Goal: Check status: Check status

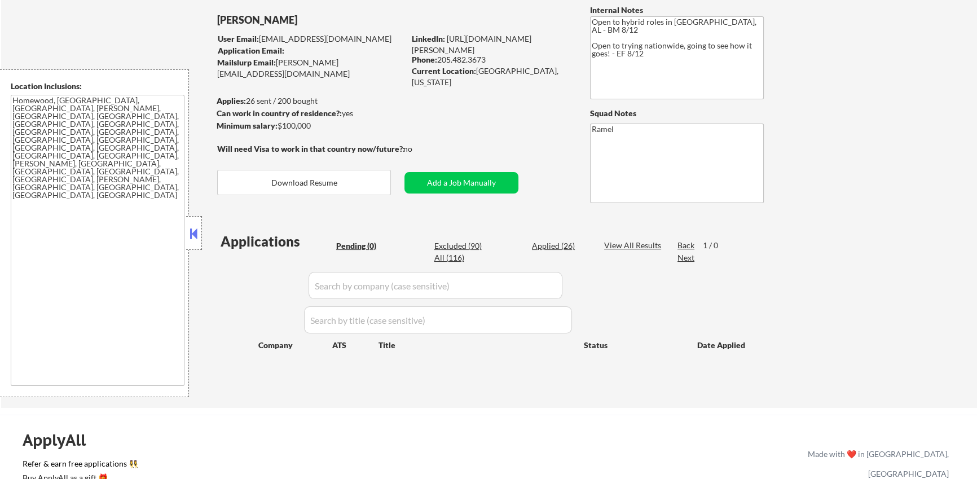
scroll to position [87, 0]
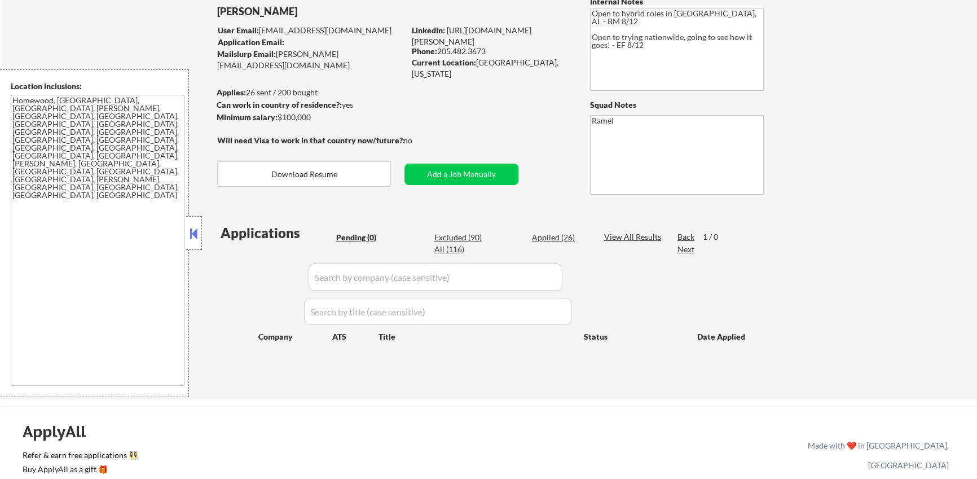
type textarea "country:[GEOGRAPHIC_DATA]"
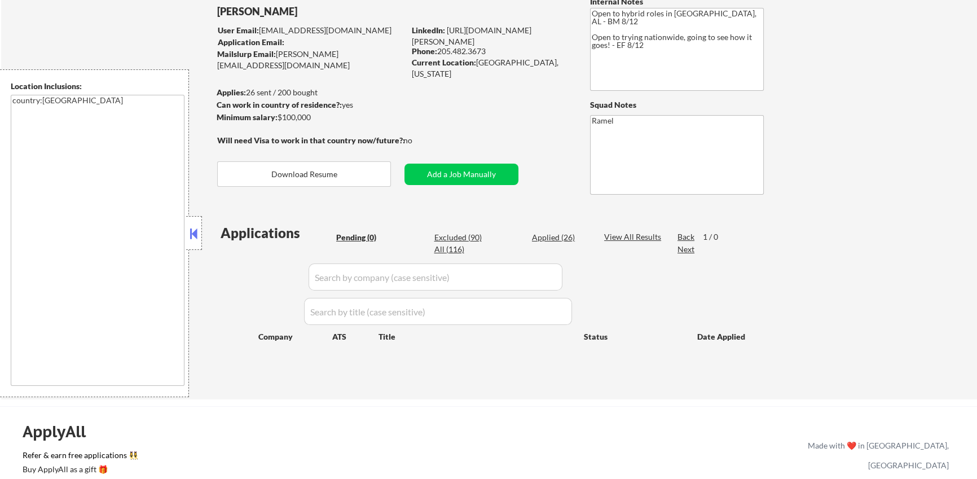
select select ""pending""
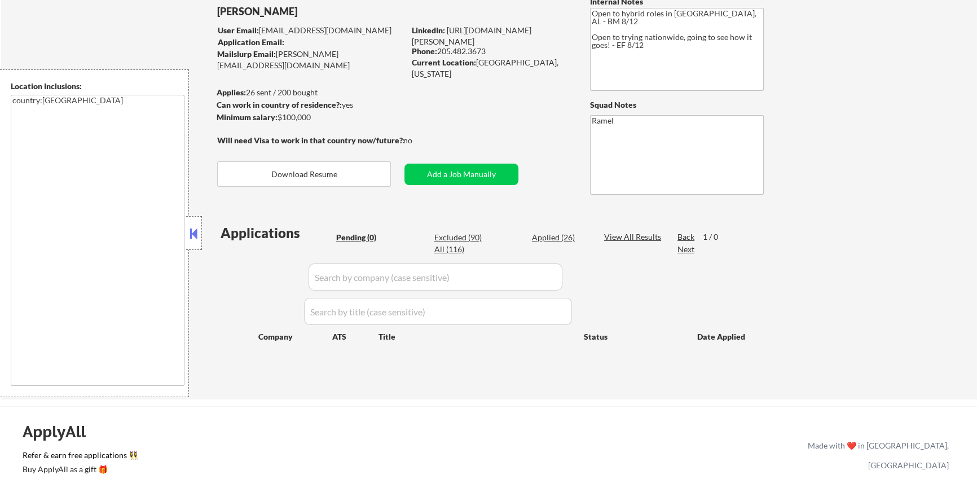
select select ""pending""
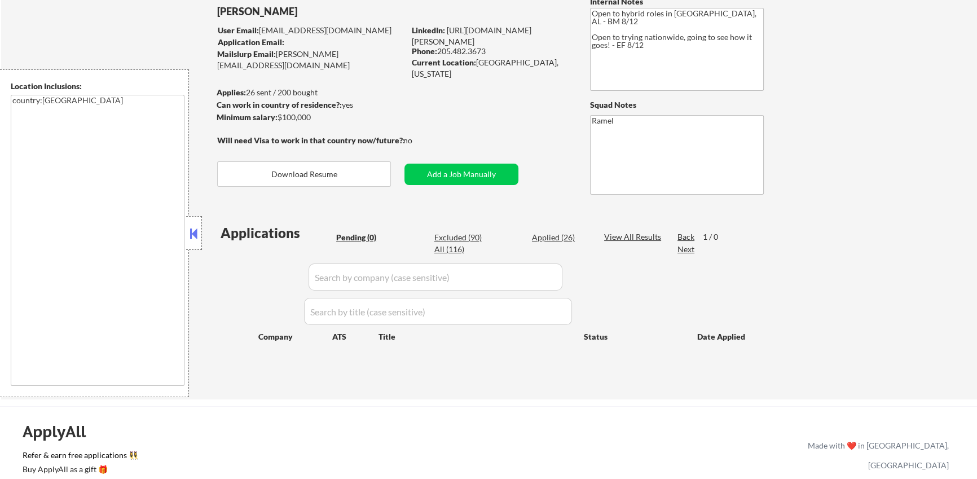
select select ""pending""
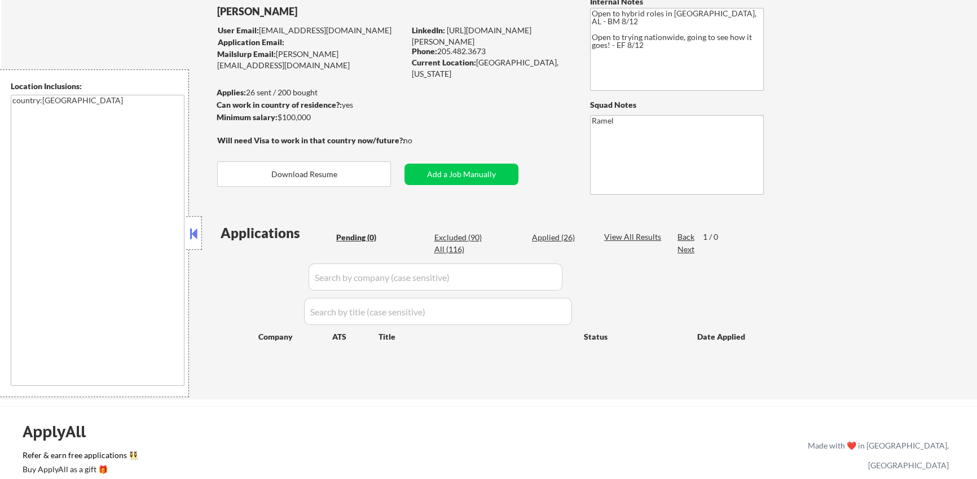
select select ""pending""
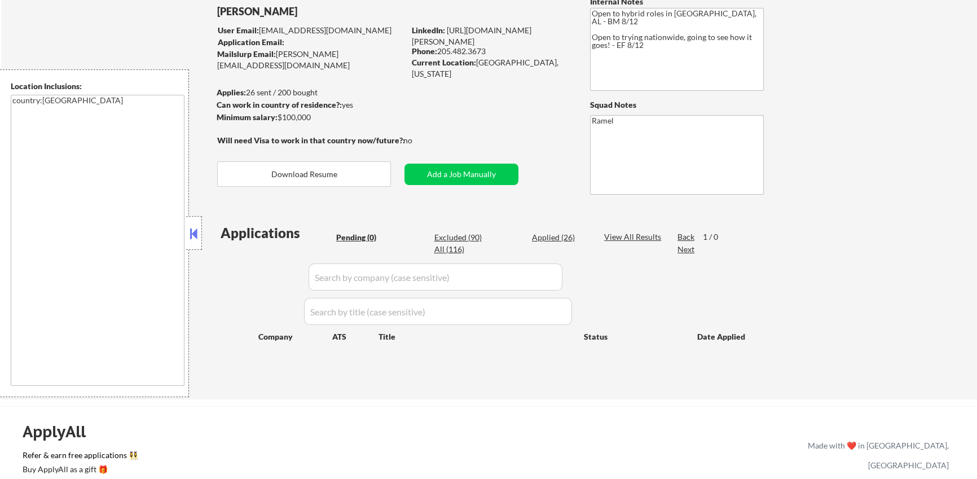
select select ""pending""
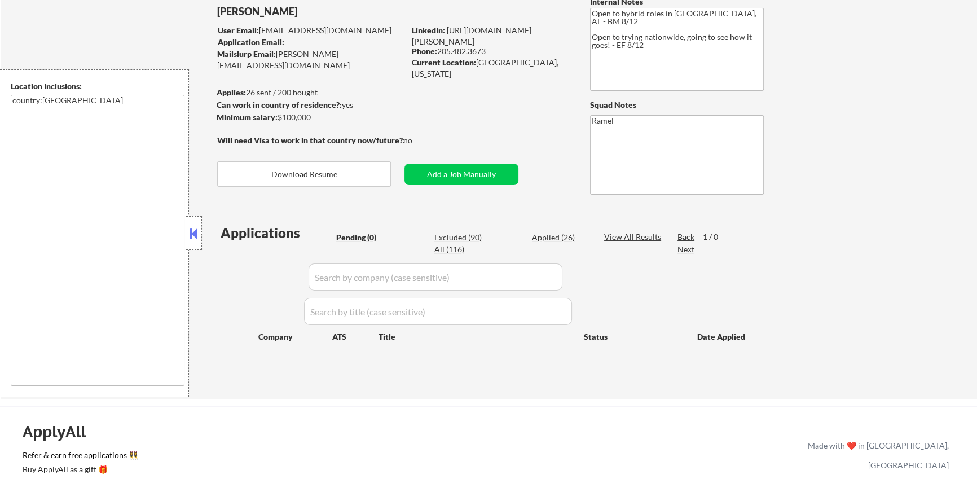
select select ""pending""
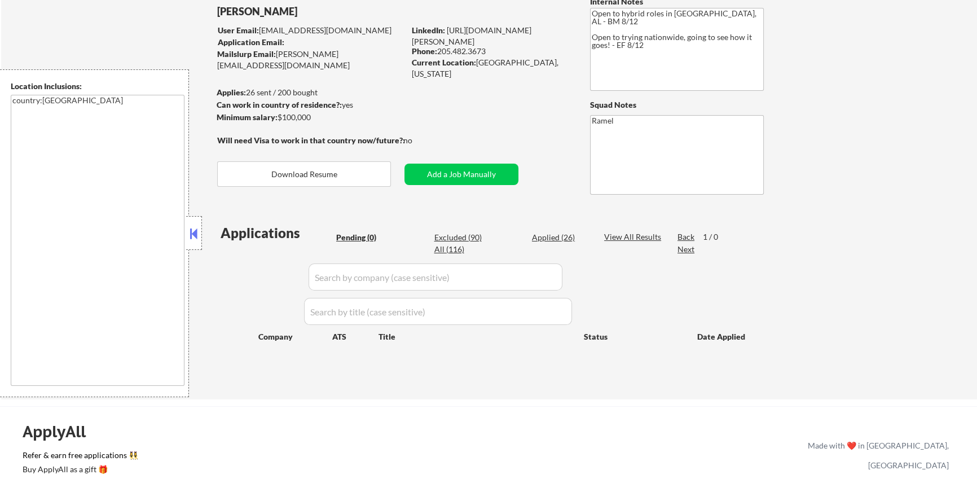
select select ""pending""
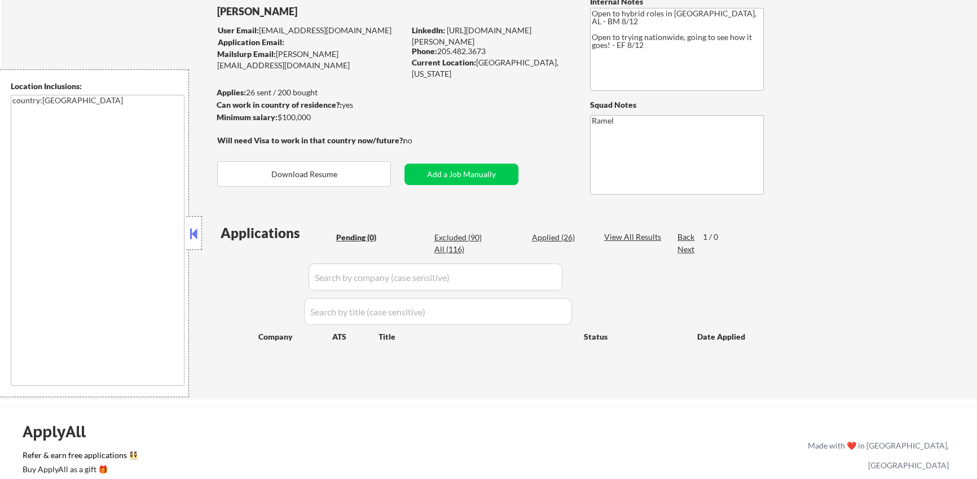
select select ""pending""
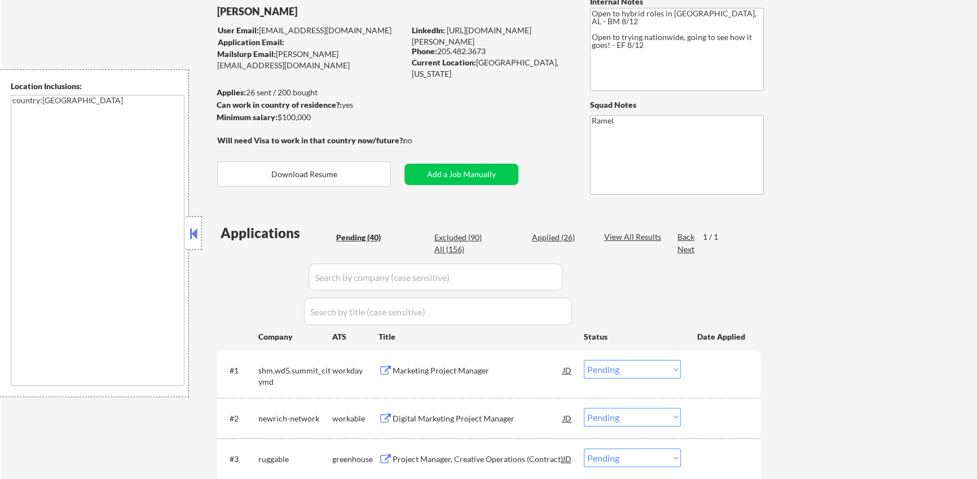
select select ""pending""
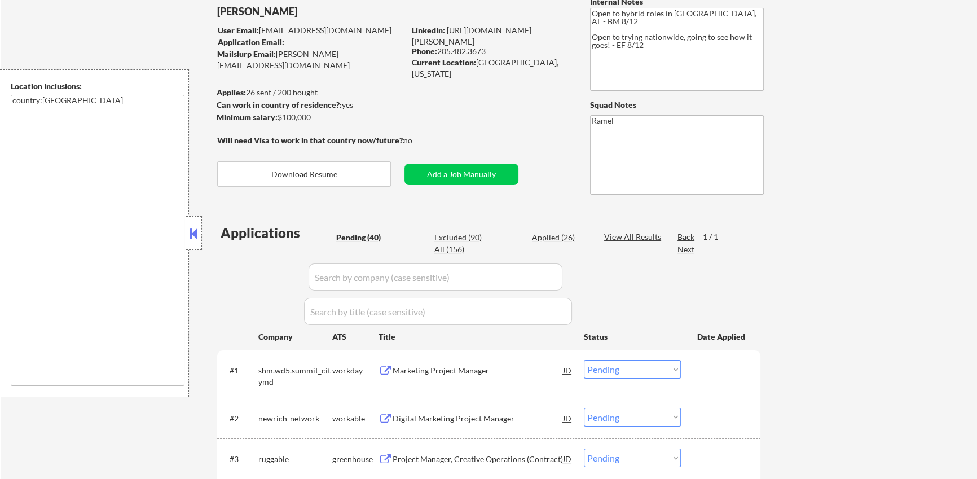
select select ""pending""
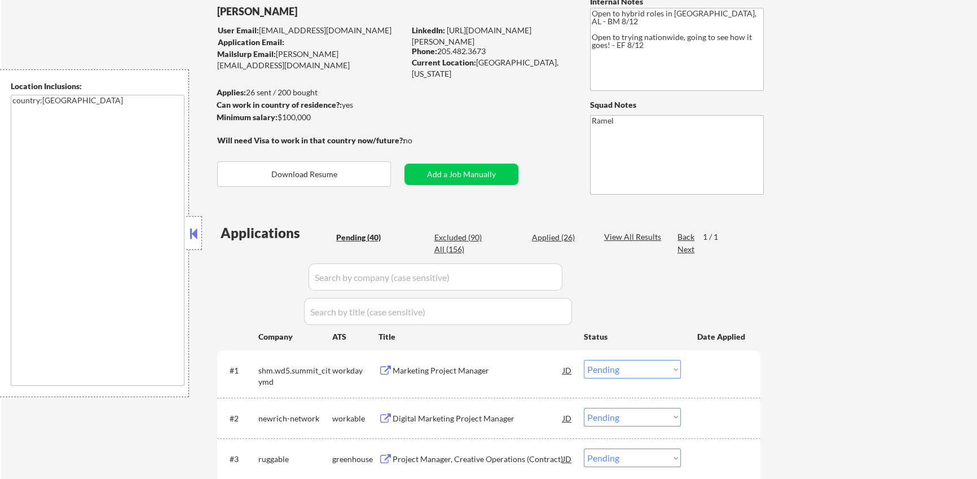
select select ""pending""
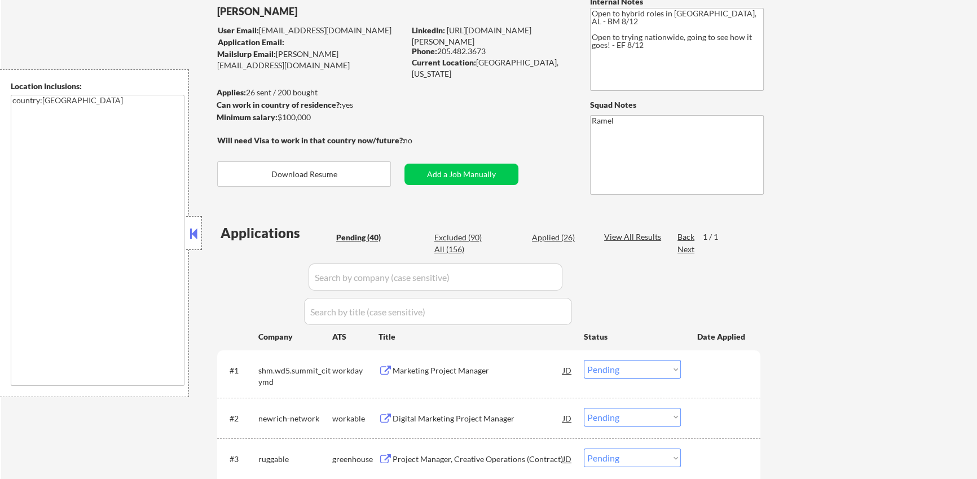
select select ""pending""
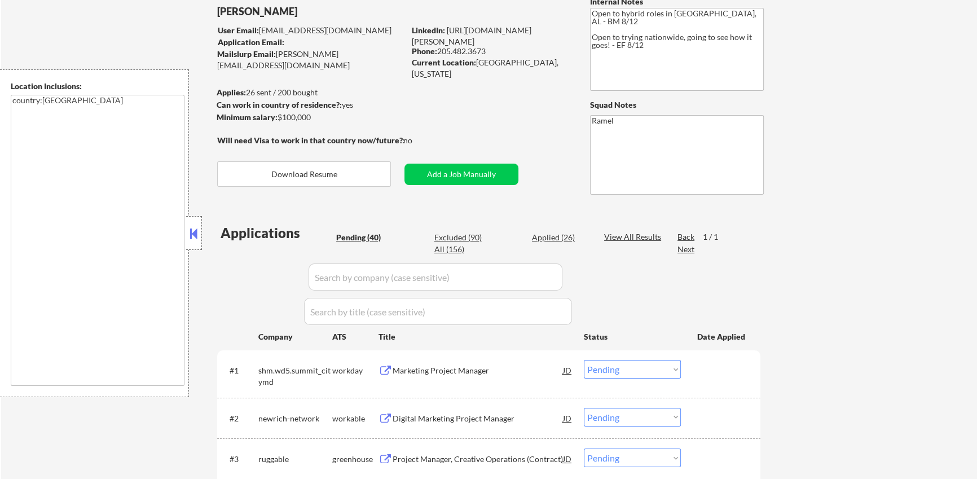
select select ""pending""
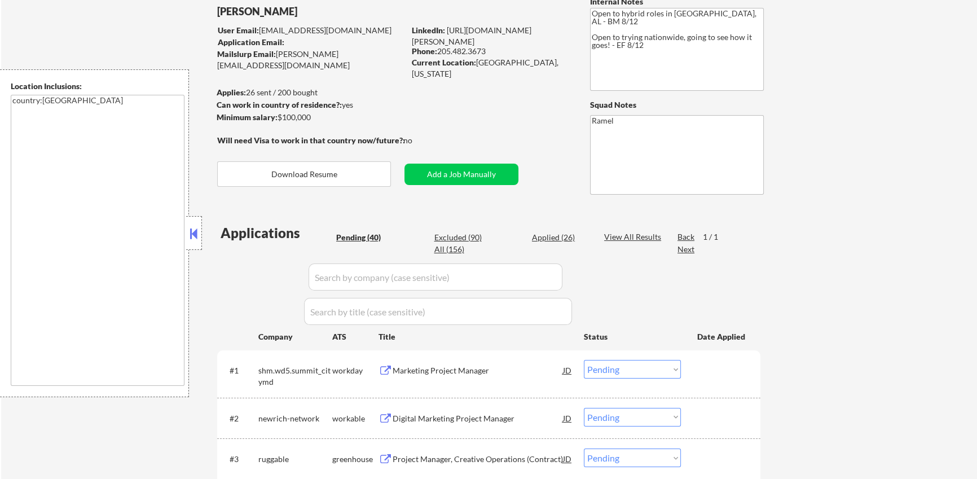
select select ""pending""
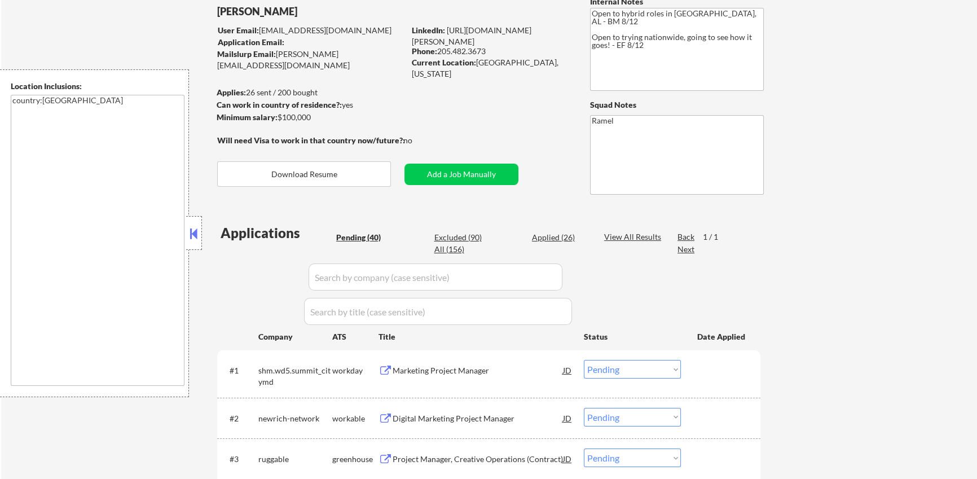
select select ""pending""
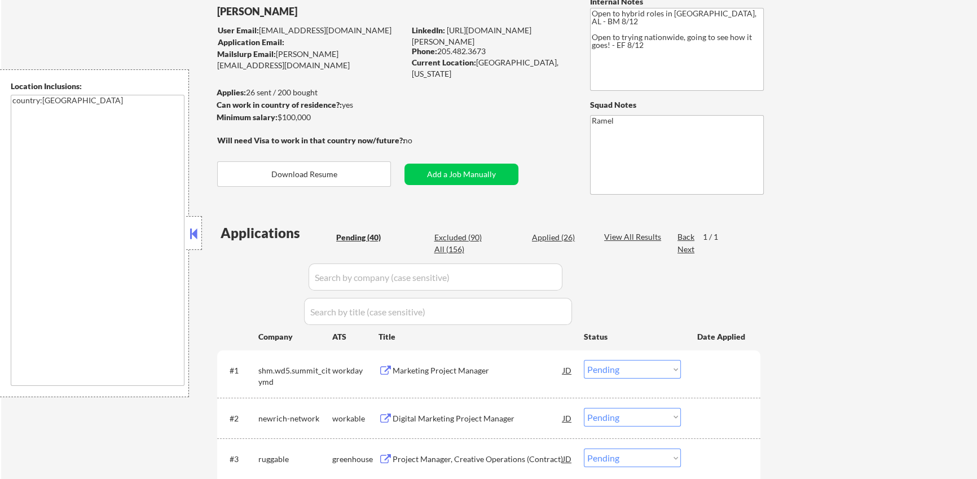
select select ""pending""
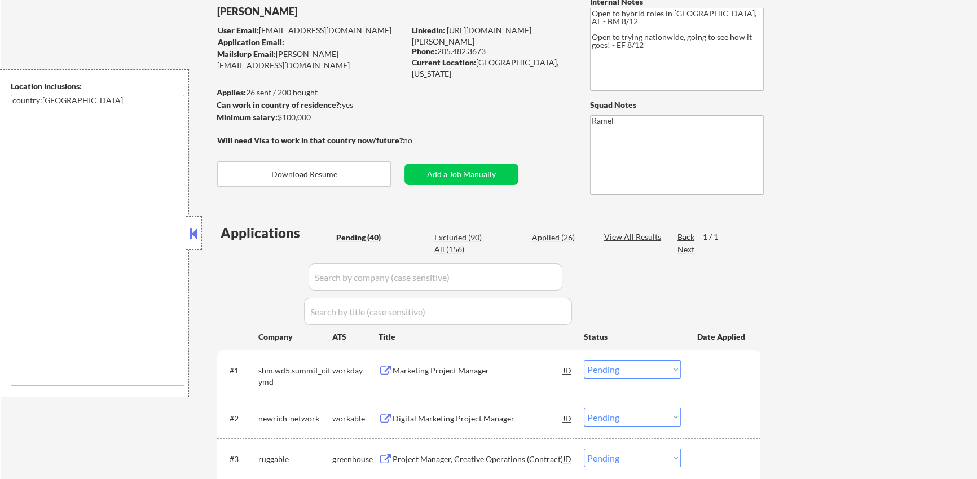
select select ""pending""
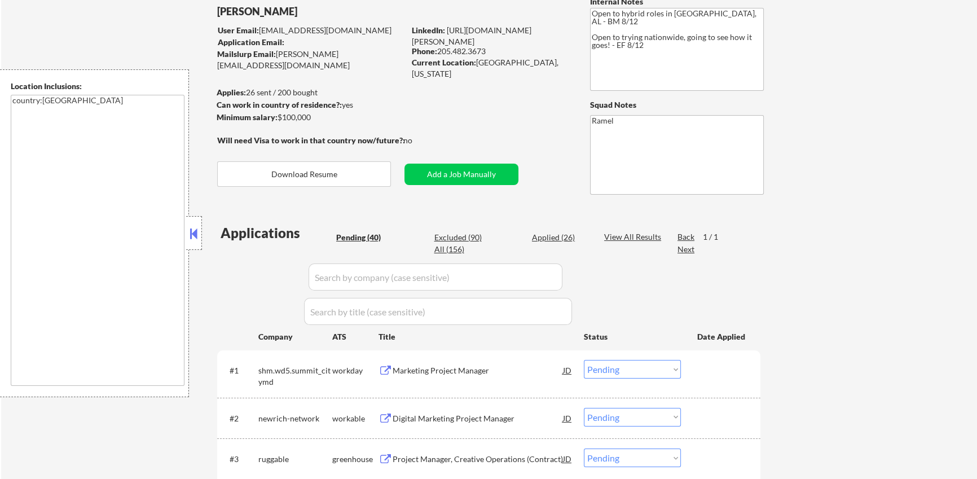
select select ""pending""
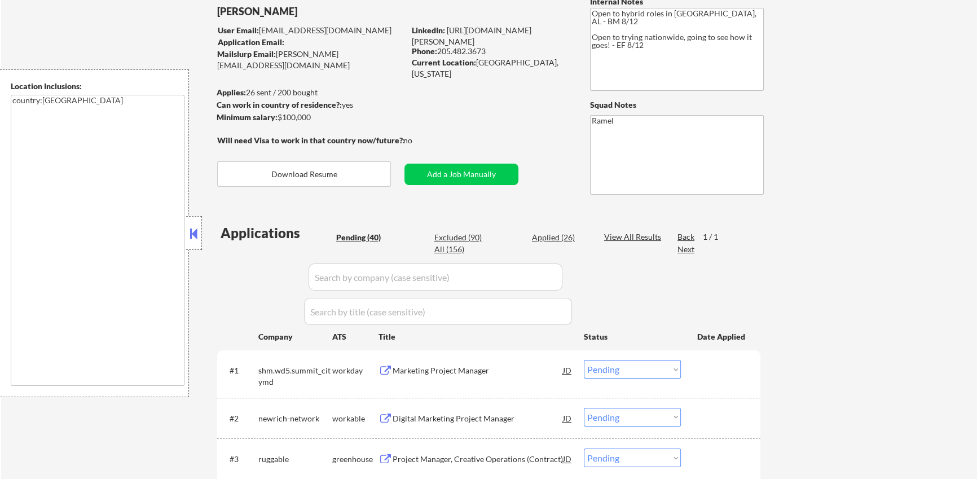
select select ""pending""
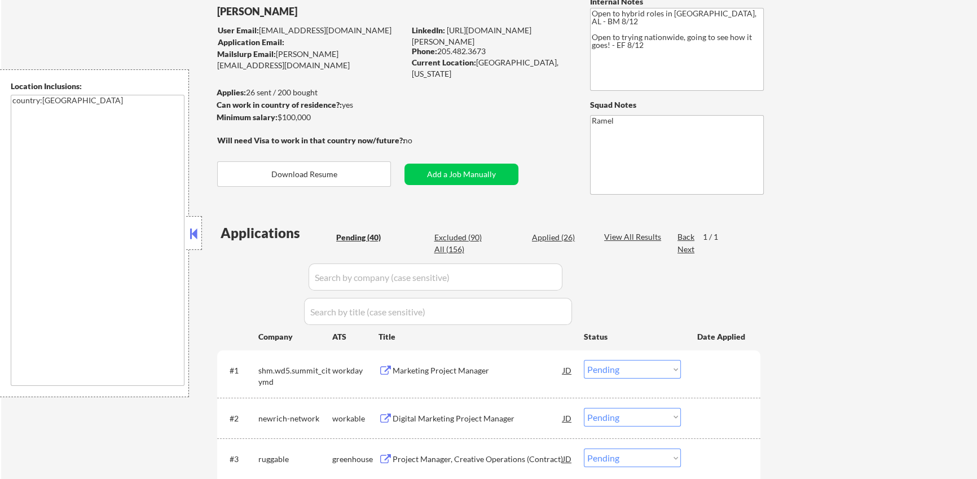
select select ""pending""
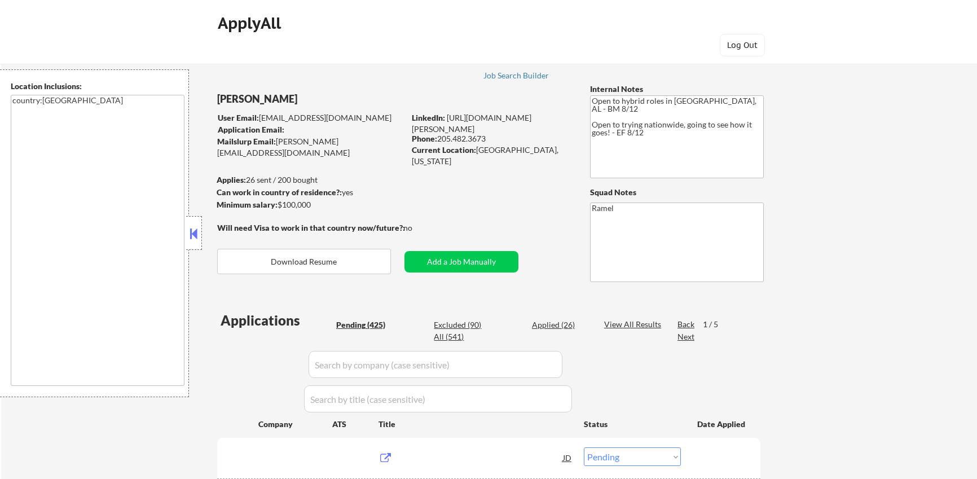
select select ""pending""
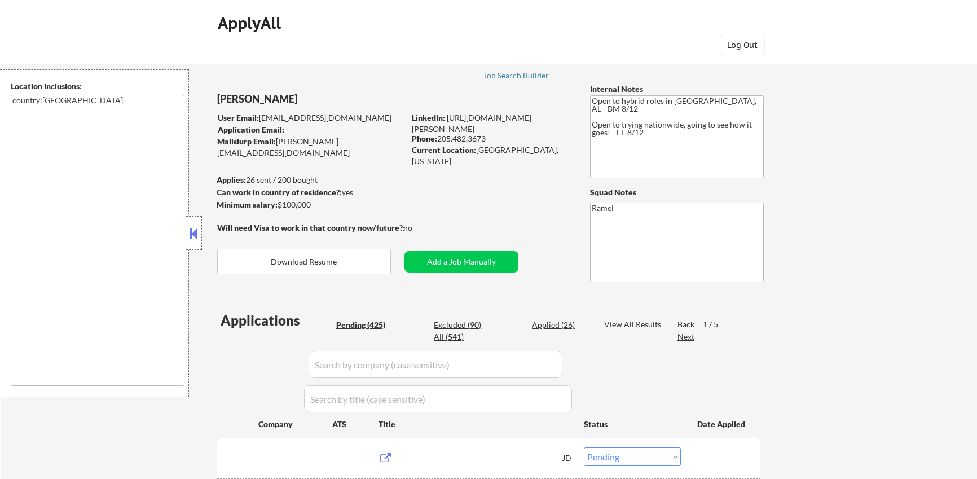
select select ""pending""
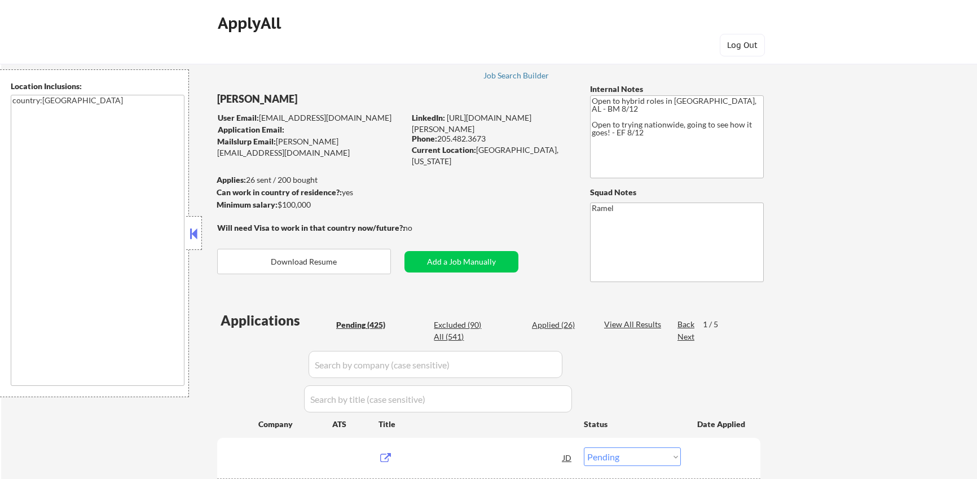
select select ""pending""
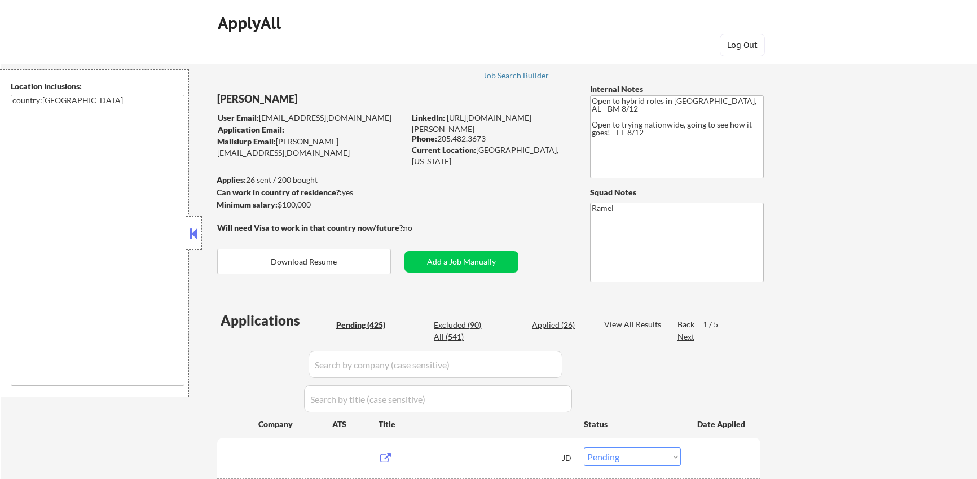
select select ""pending""
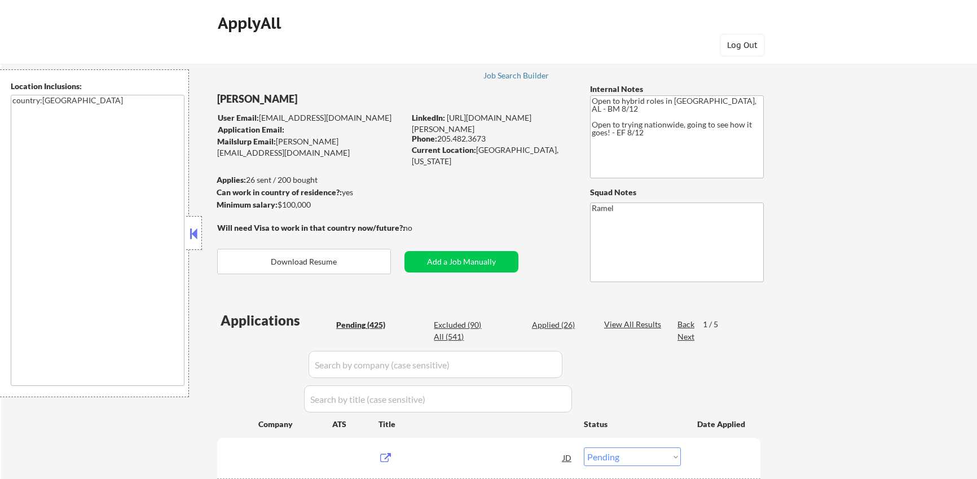
select select ""pending""
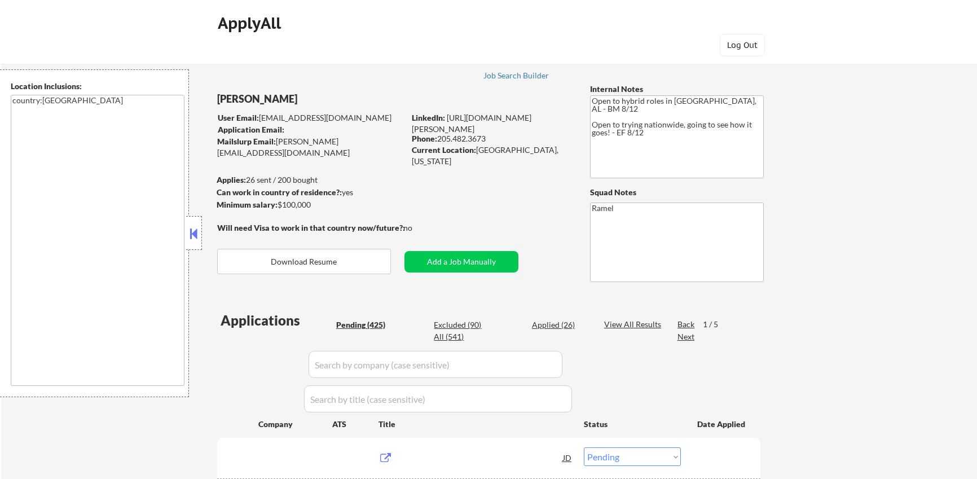
select select ""pending""
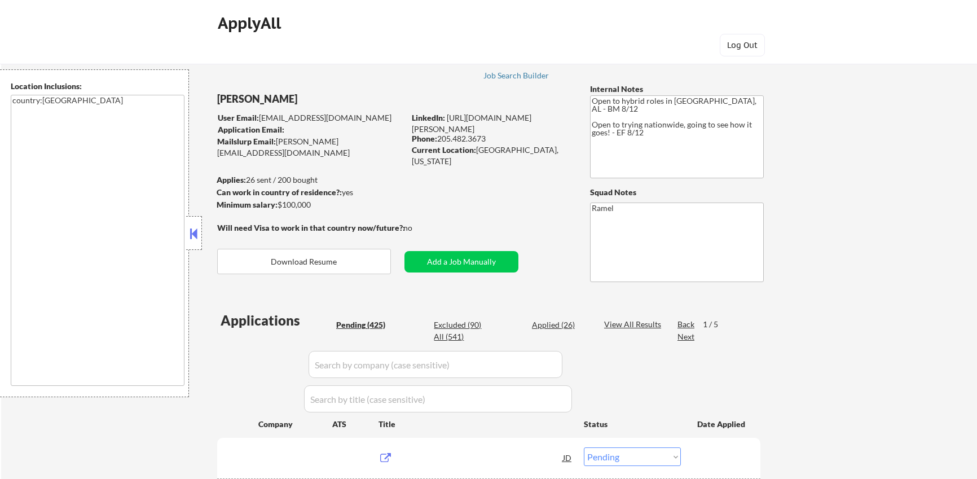
select select ""pending""
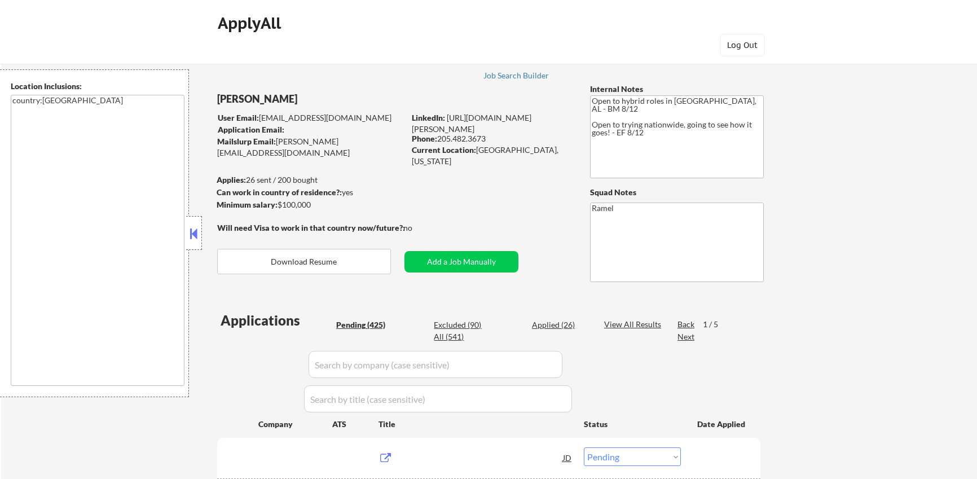
select select ""pending""
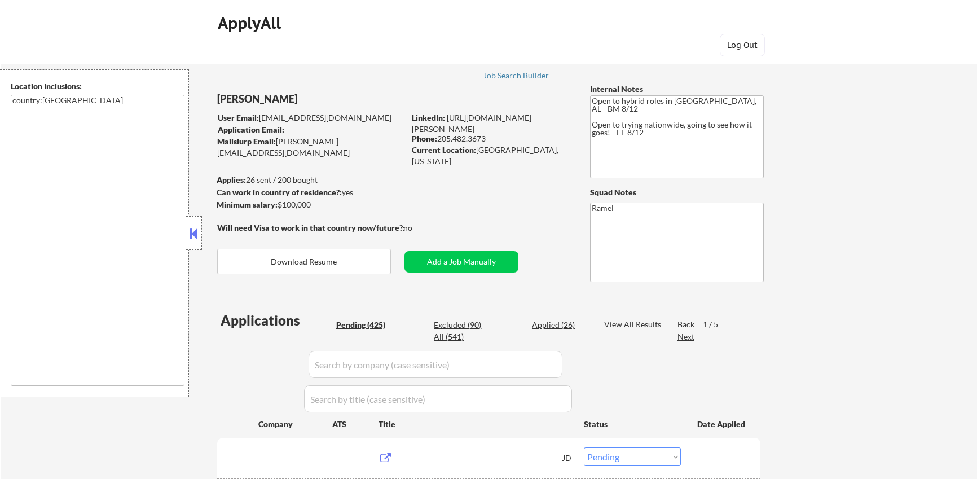
select select ""pending""
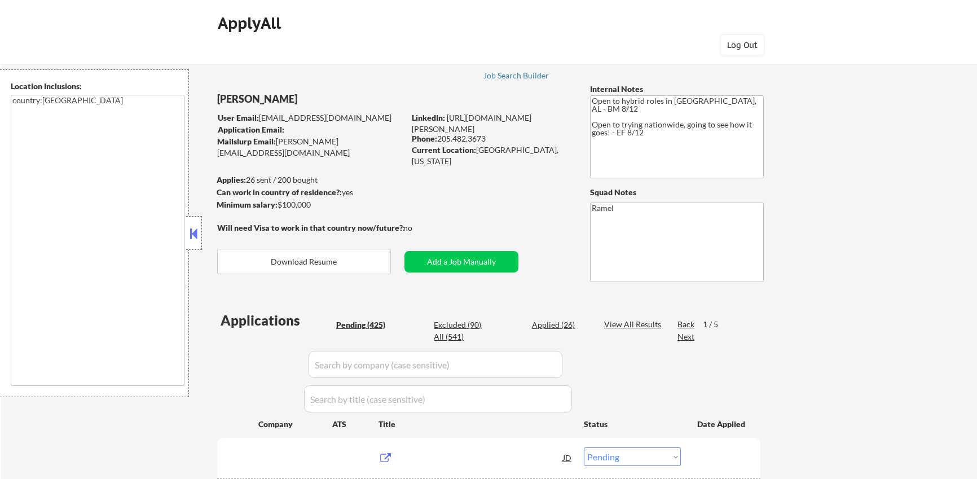
select select ""pending""
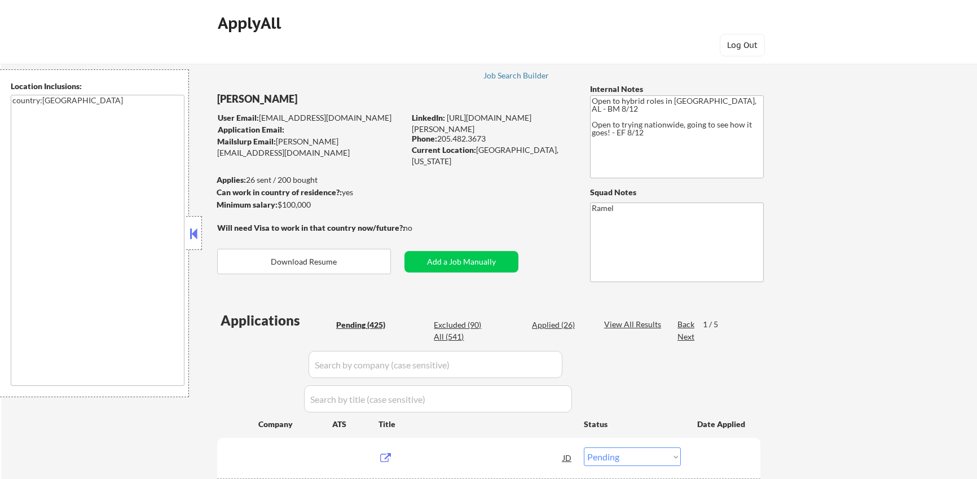
select select ""pending""
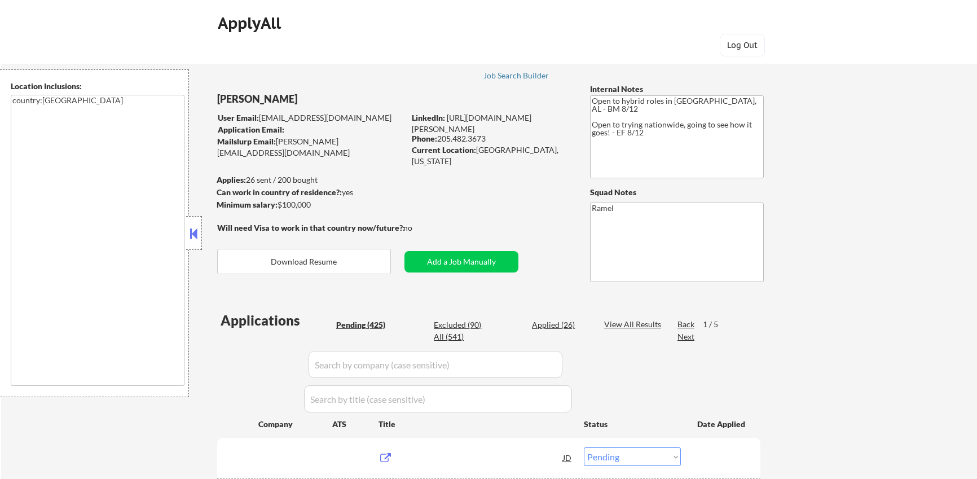
select select ""pending""
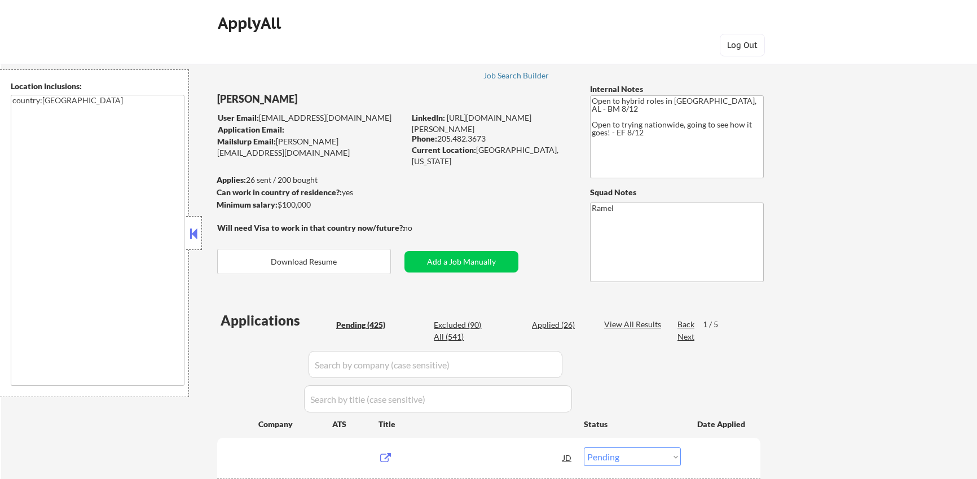
select select ""pending""
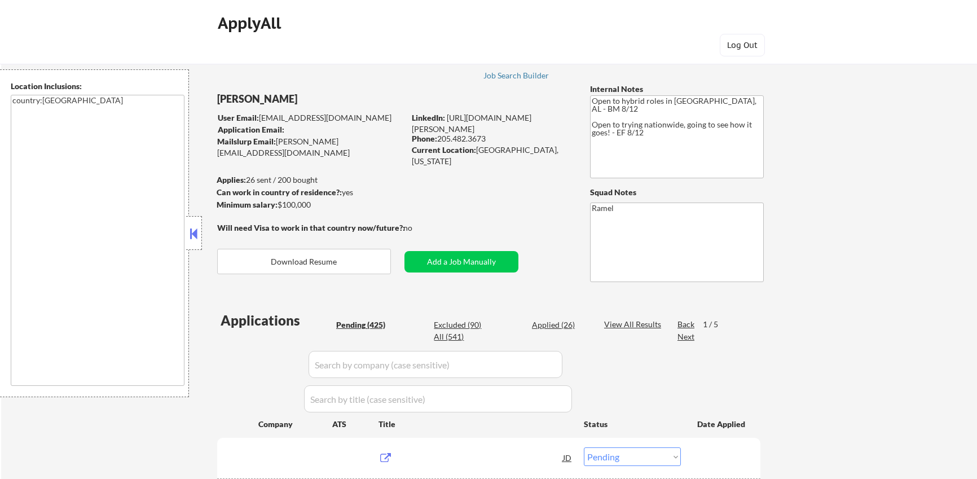
select select ""pending""
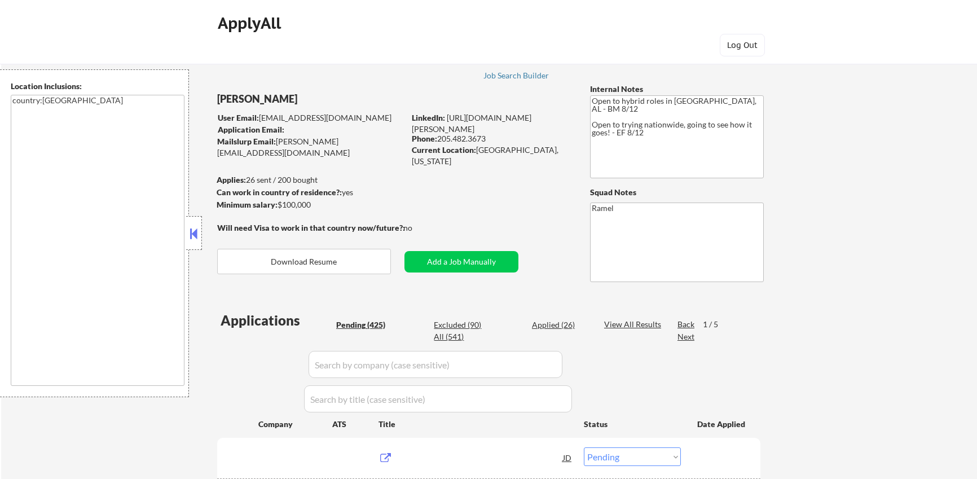
select select ""pending""
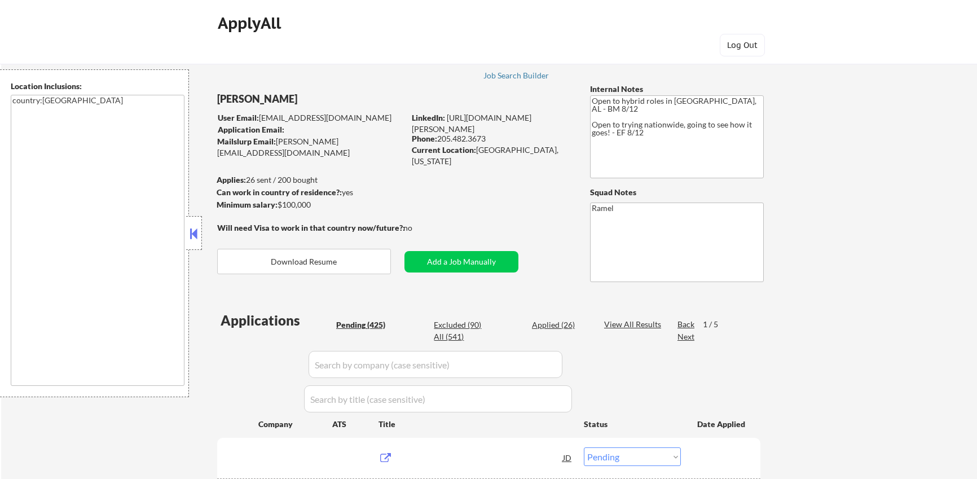
select select ""pending""
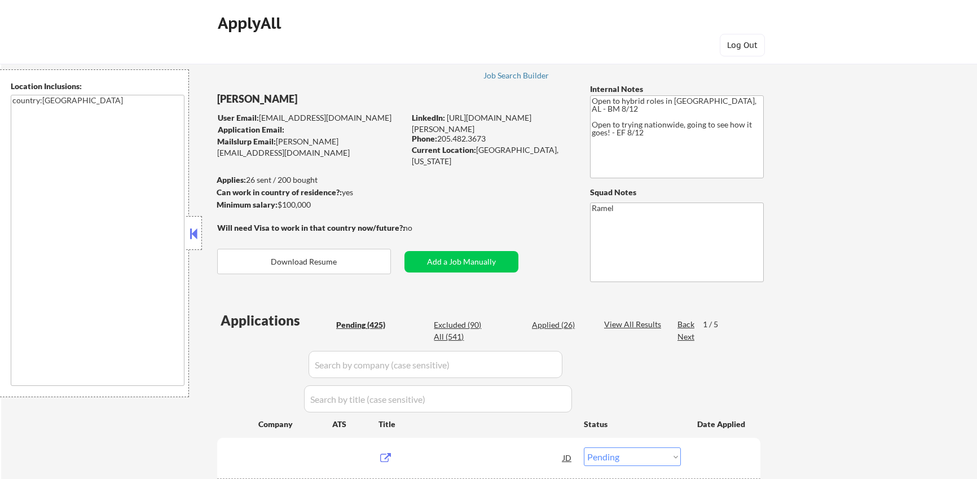
select select ""pending""
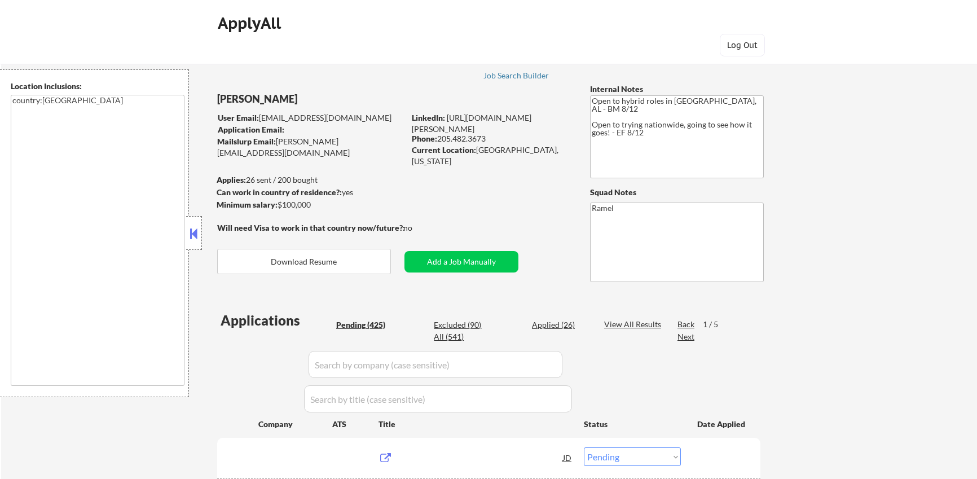
select select ""pending""
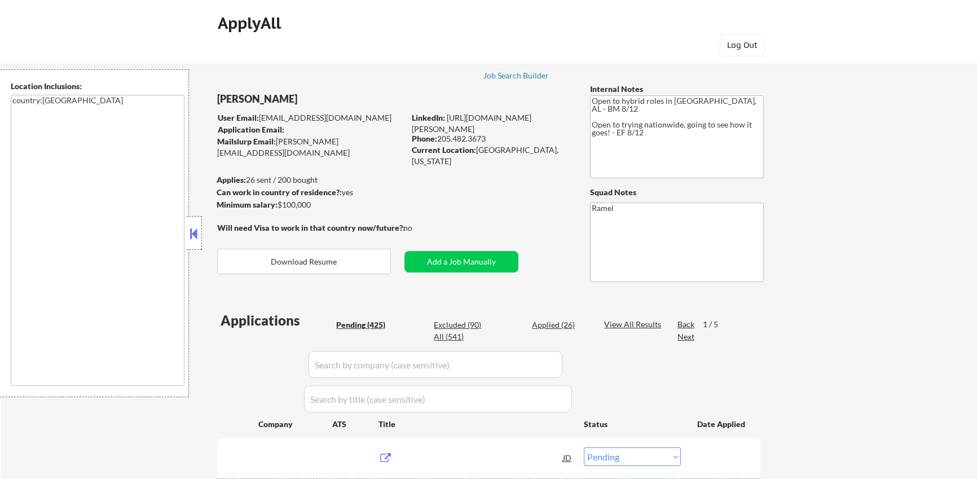
select select ""pending""
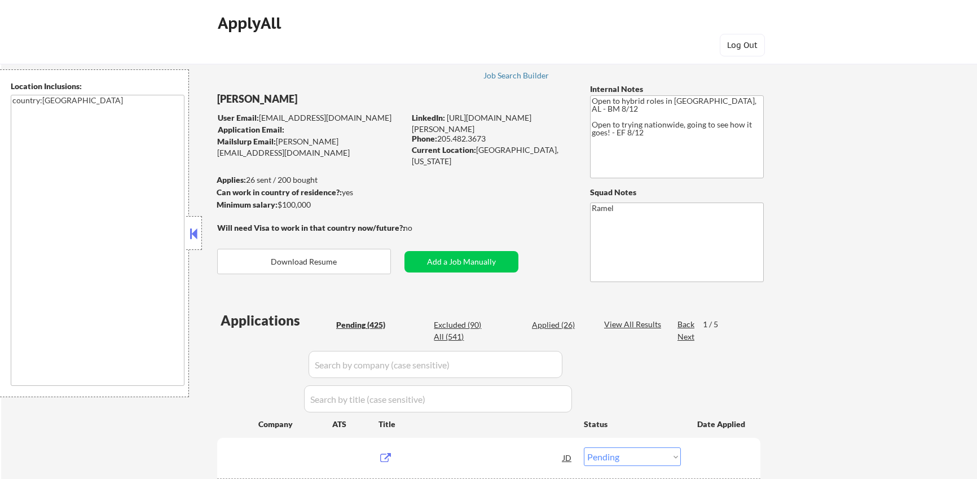
select select ""pending""
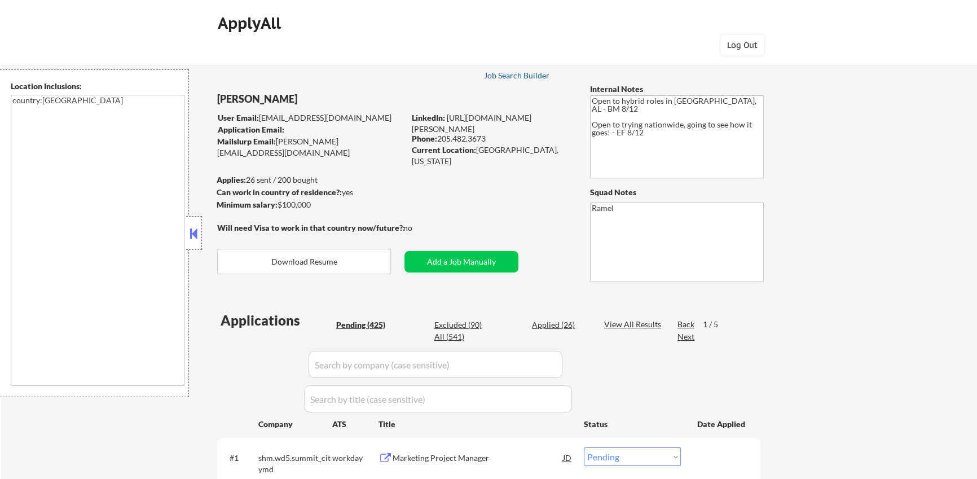
click at [521, 75] on div "Job Search Builder" at bounding box center [516, 76] width 66 height 8
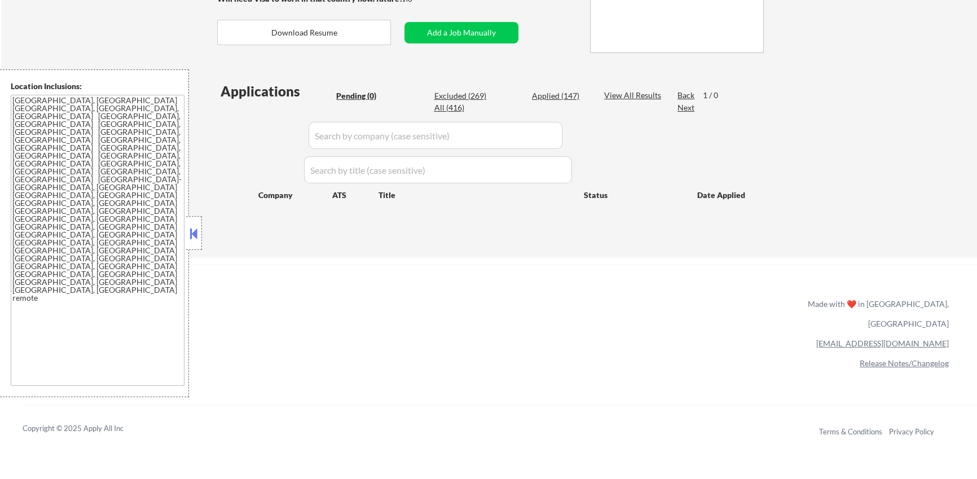
scroll to position [231, 0]
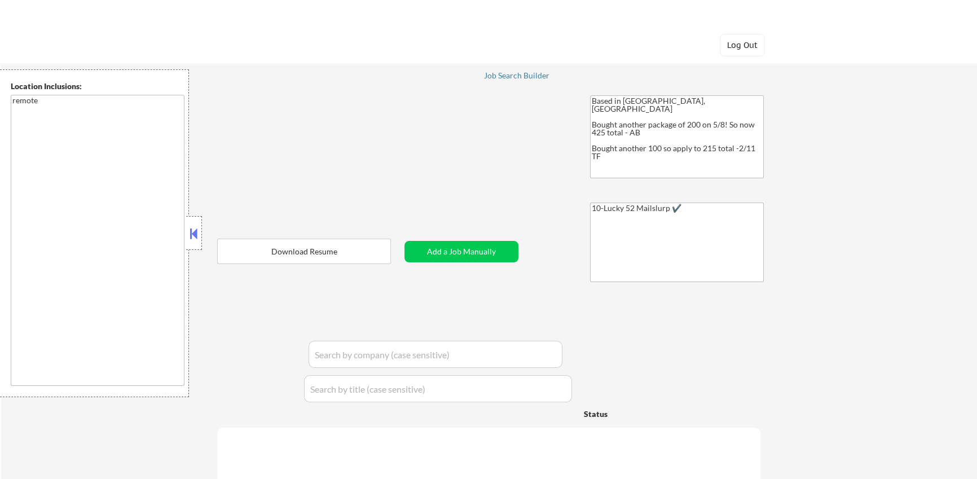
select select ""pending""
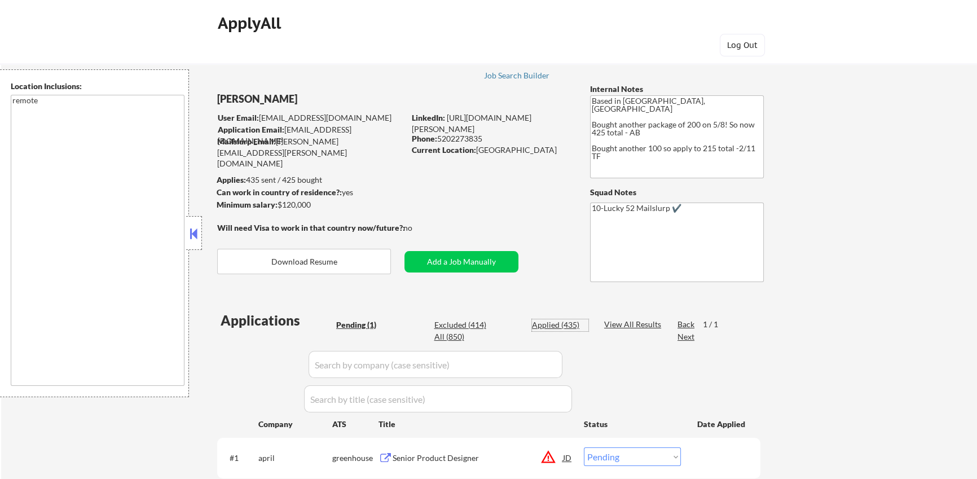
click at [558, 327] on div "Applied (435)" at bounding box center [560, 324] width 56 height 11
select select ""applied""
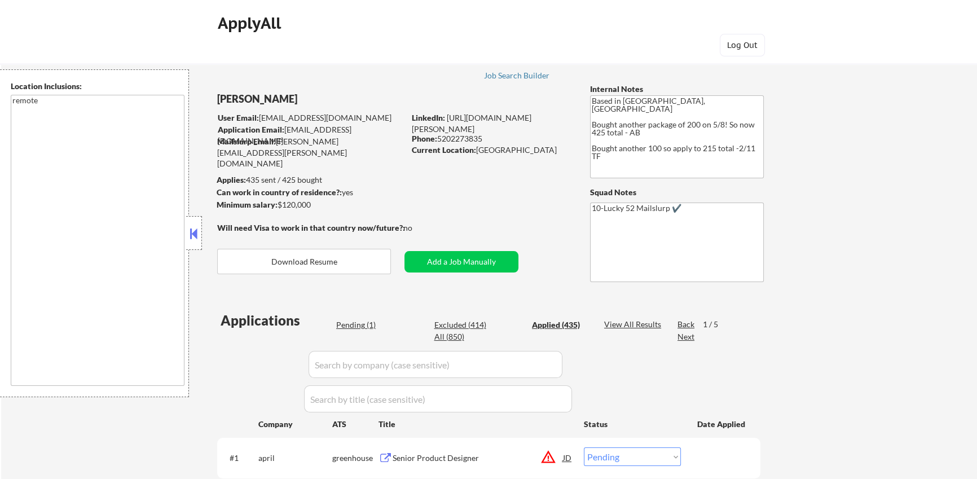
select select ""applied""
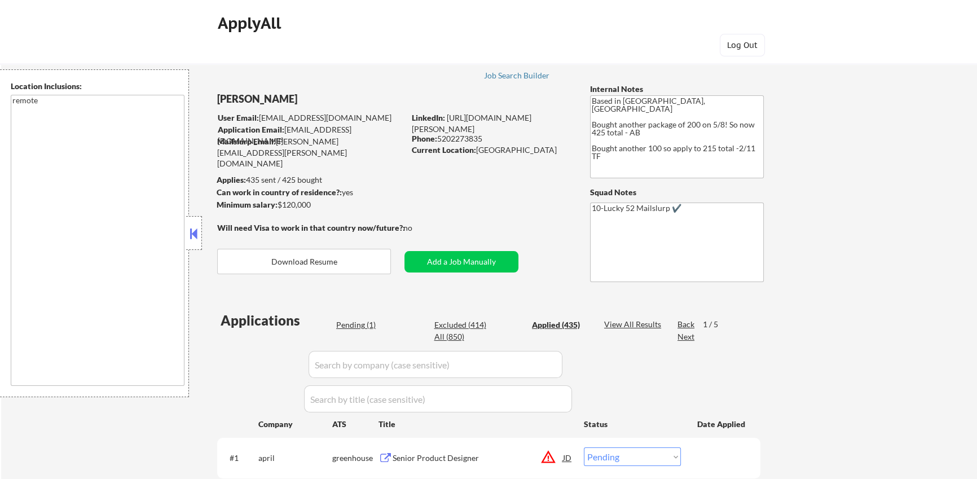
select select ""applied""
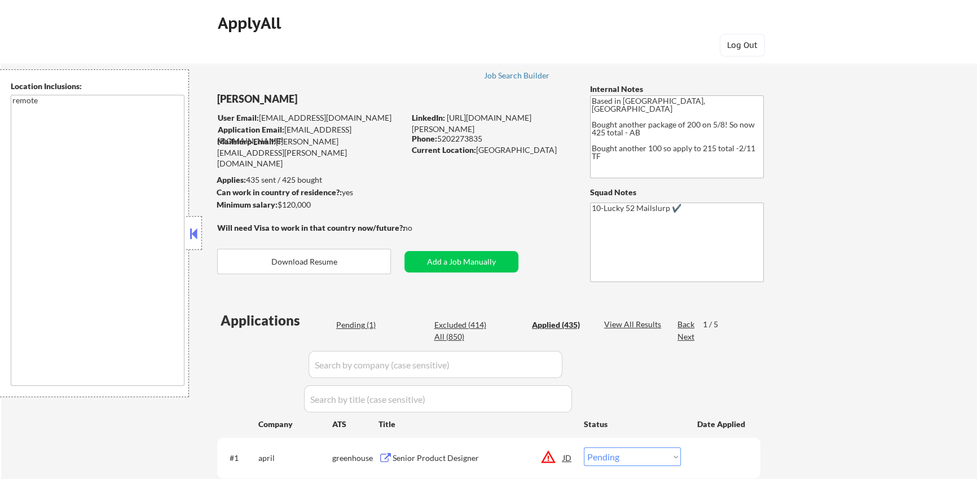
select select ""applied""
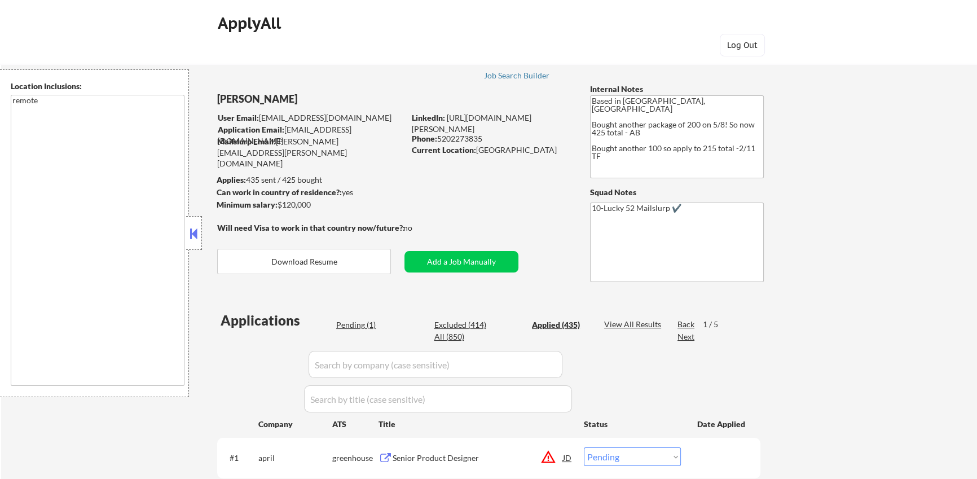
select select ""applied""
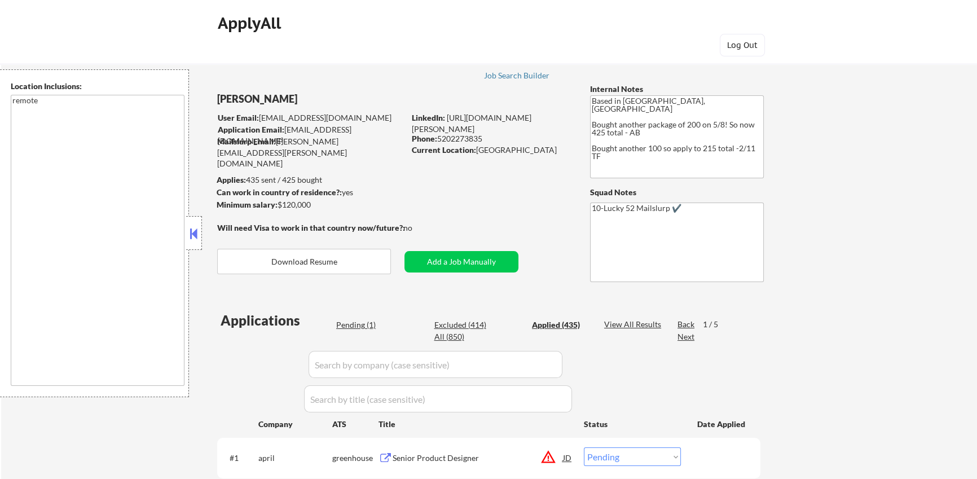
select select ""applied""
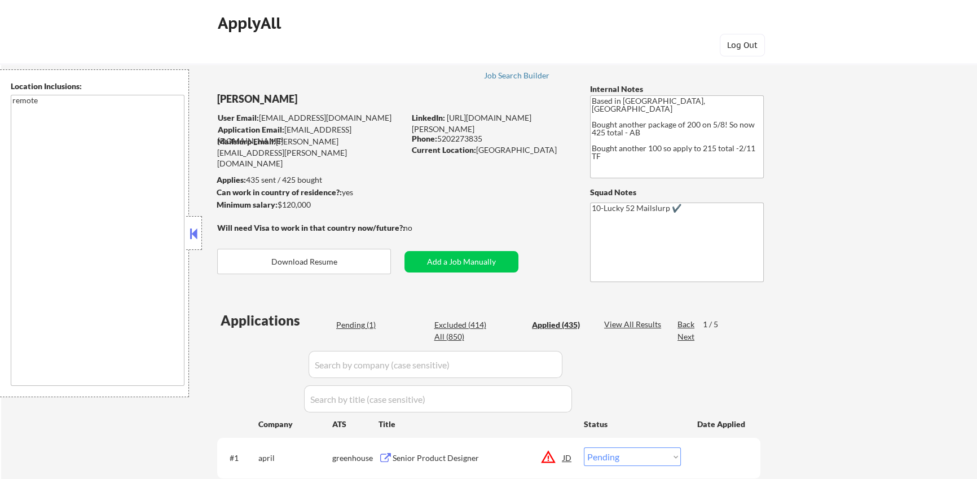
select select ""applied""
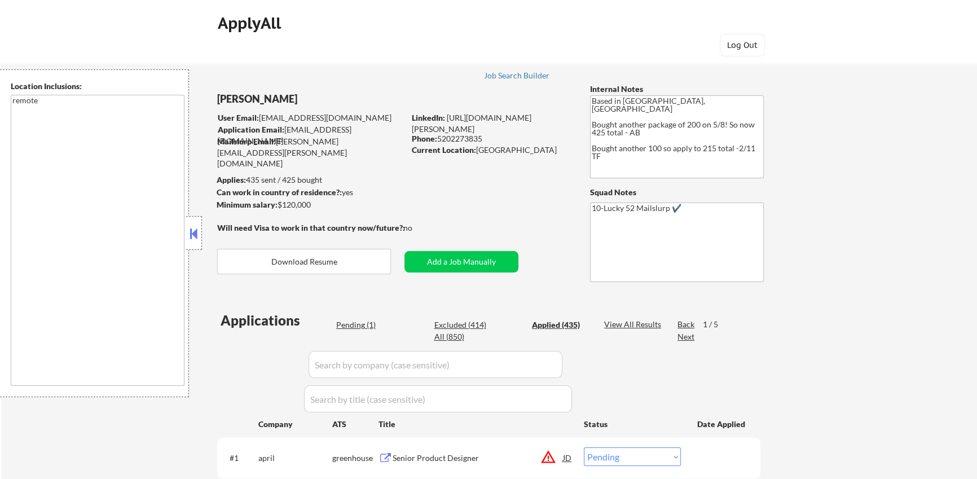
select select ""applied""
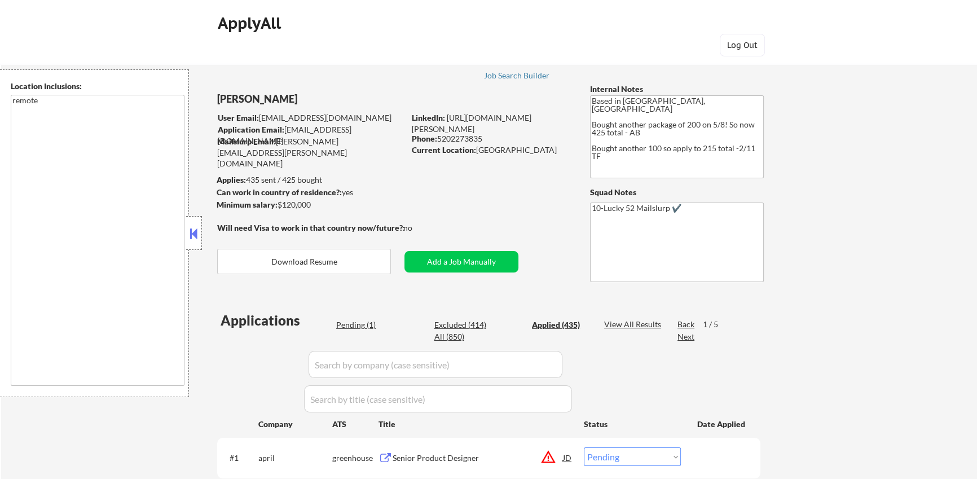
select select ""applied""
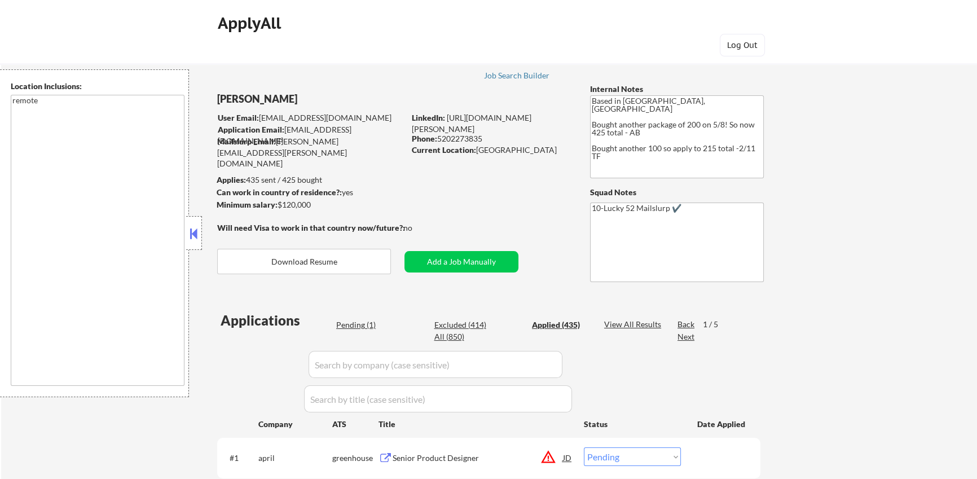
select select ""applied""
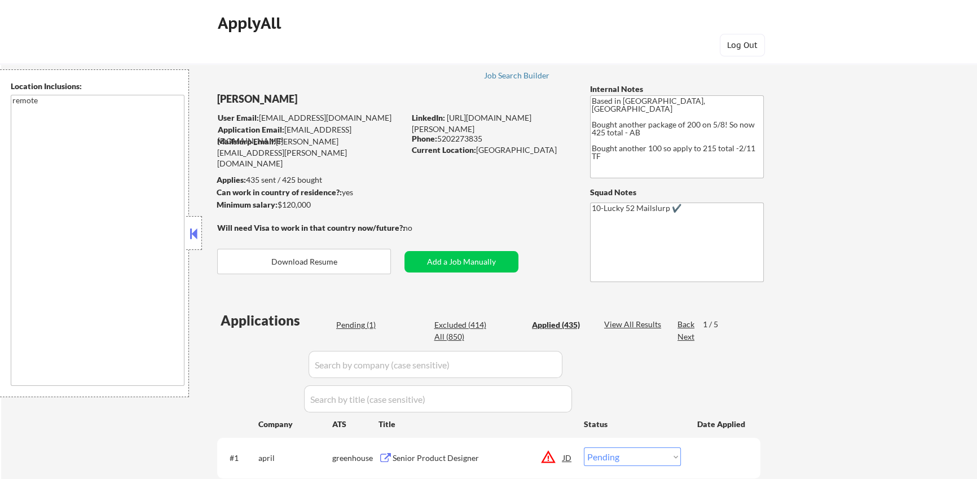
select select ""applied""
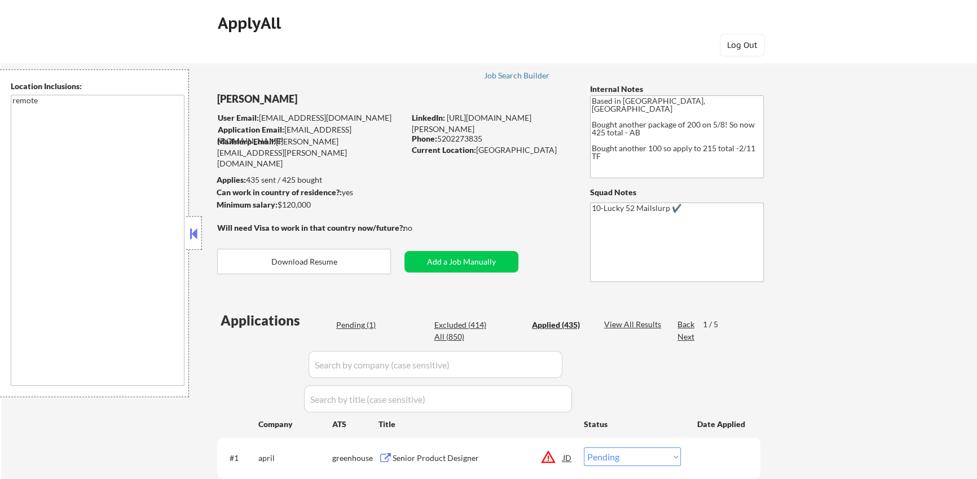
select select ""applied""
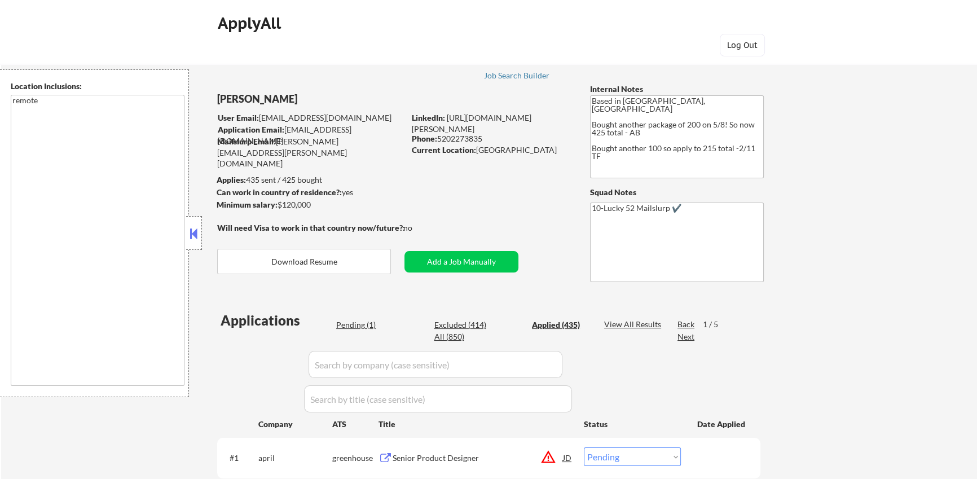
select select ""applied""
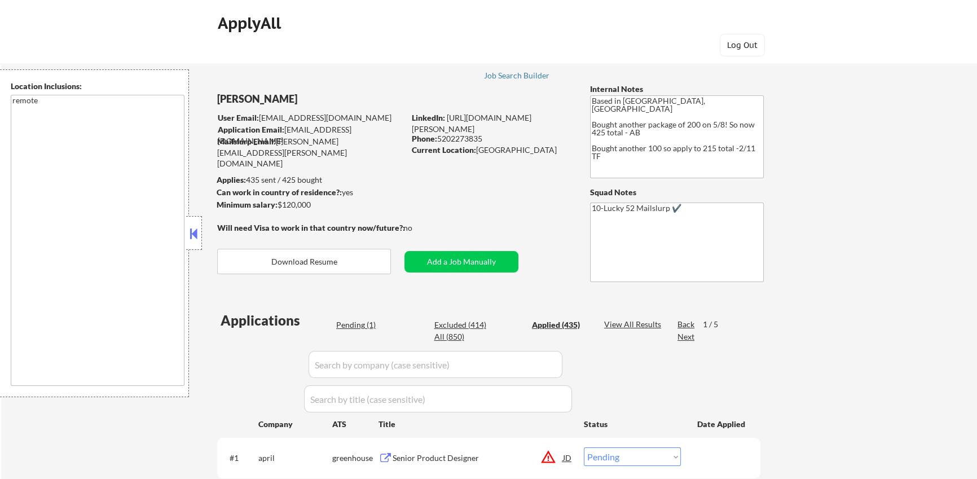
select select ""applied""
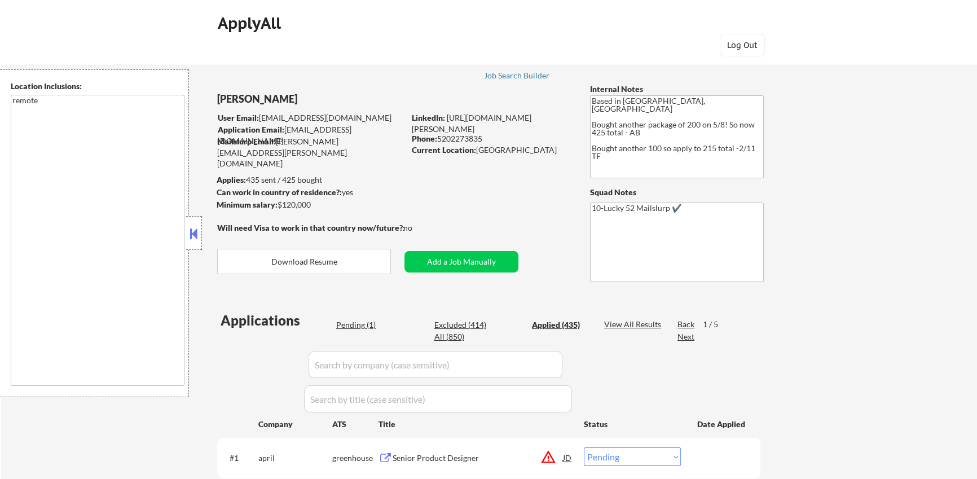
select select ""applied""
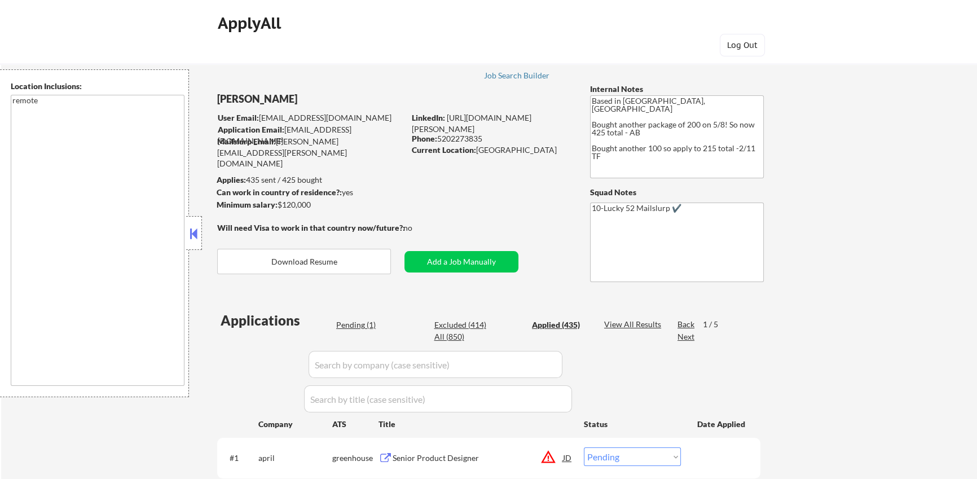
select select ""applied""
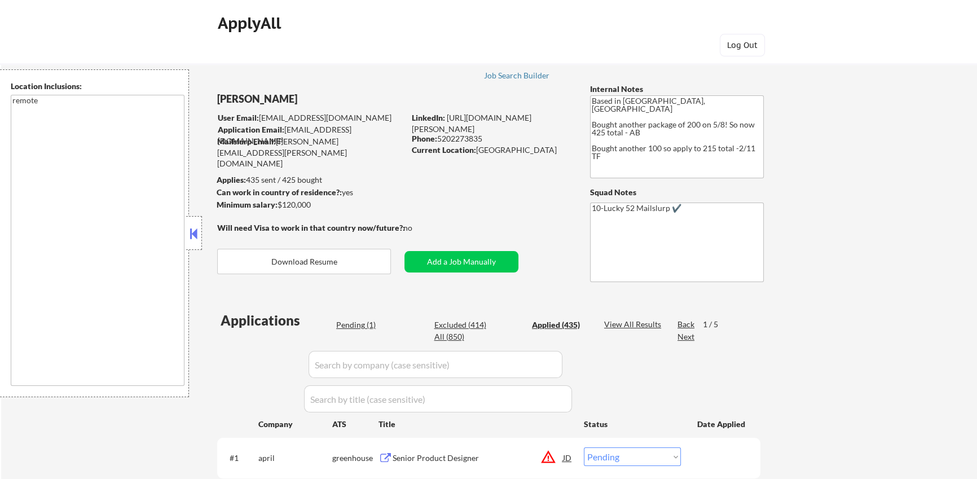
select select ""applied""
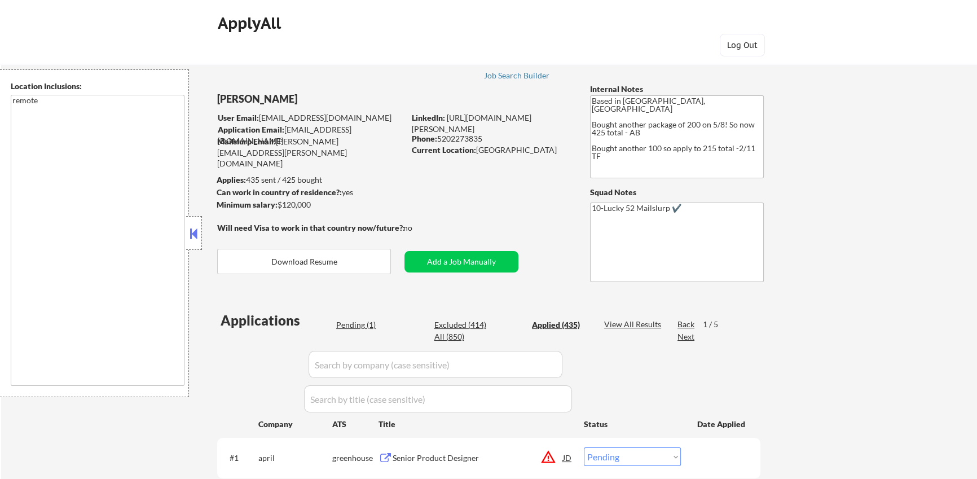
select select ""applied""
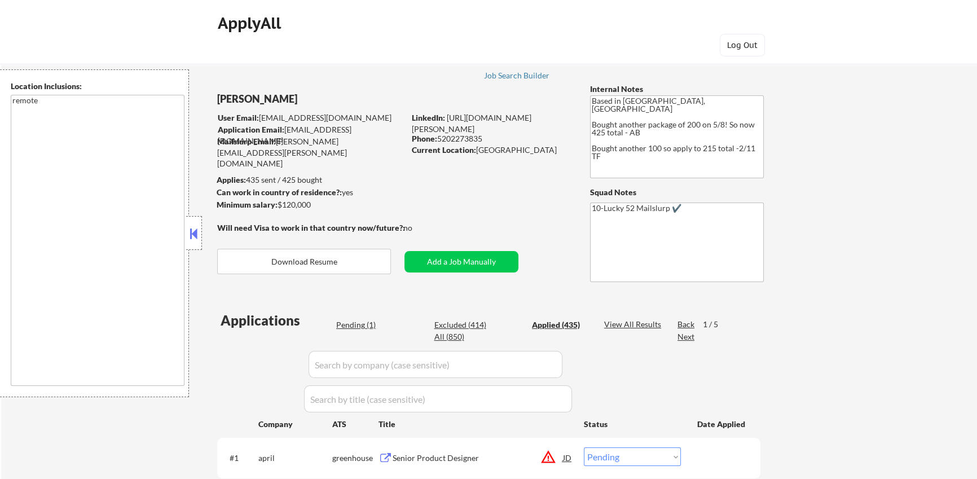
select select ""applied""
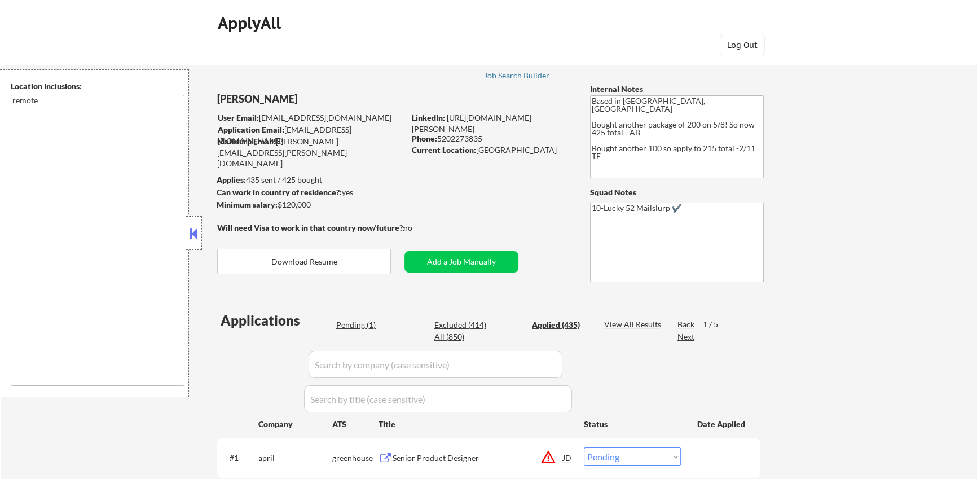
select select ""applied""
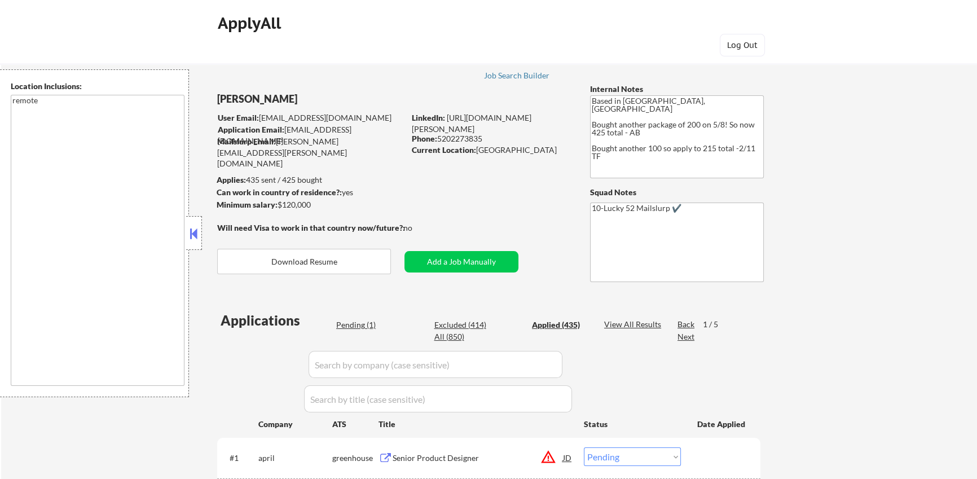
select select ""applied""
